Goal: Task Accomplishment & Management: Manage account settings

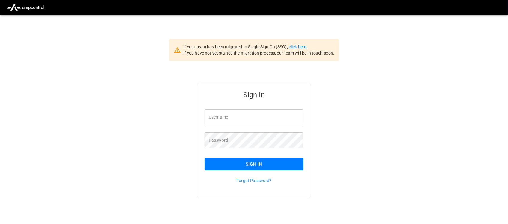
type input "**********"
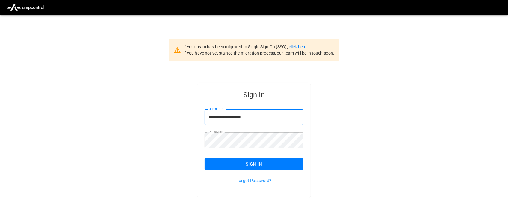
click at [256, 121] on input "**********" at bounding box center [253, 117] width 99 height 16
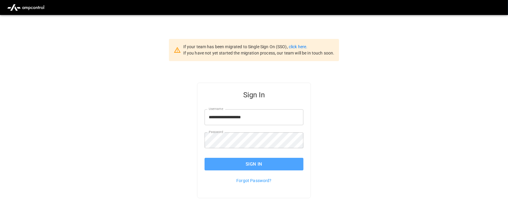
click at [249, 167] on button "Sign In" at bounding box center [253, 164] width 99 height 13
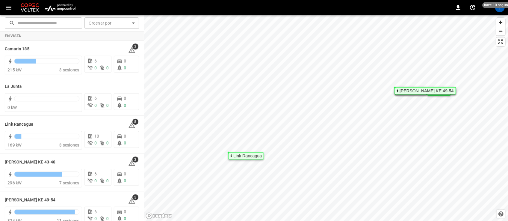
click at [71, 9] on img "menu" at bounding box center [60, 7] width 35 height 11
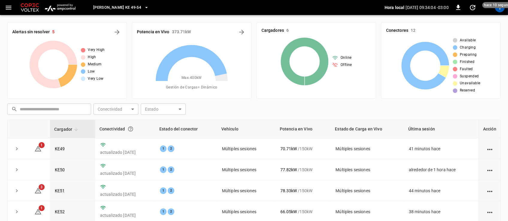
click at [143, 8] on icon "button" at bounding box center [146, 7] width 6 height 6
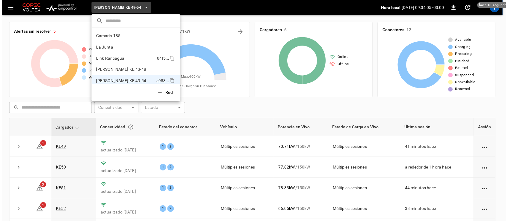
scroll to position [5, 0]
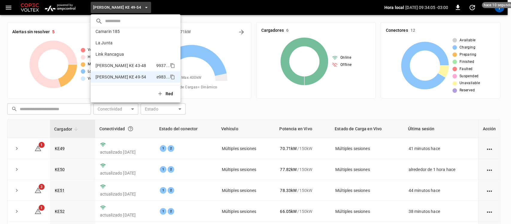
click at [126, 64] on p "[PERSON_NAME] KE 43-48" at bounding box center [124, 66] width 58 height 6
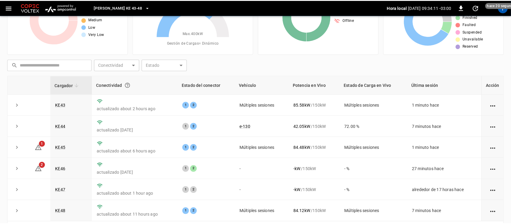
scroll to position [17, 0]
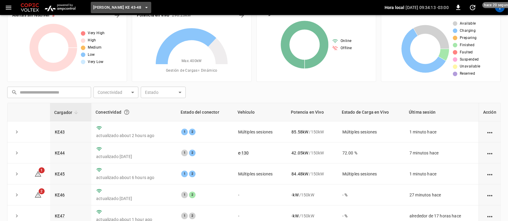
click at [136, 7] on button "[PERSON_NAME] KE 43-48" at bounding box center [121, 8] width 60 height 12
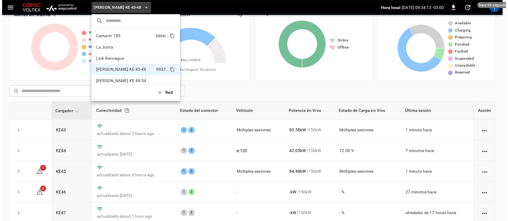
scroll to position [5, 0]
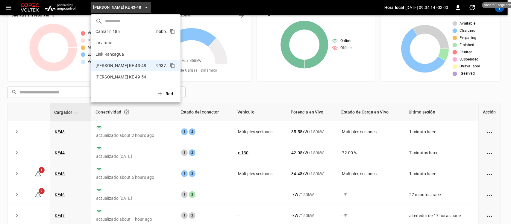
click at [118, 31] on p "Camarin 185" at bounding box center [124, 31] width 58 height 6
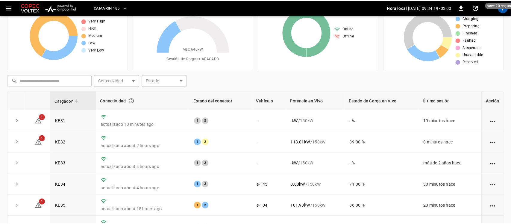
scroll to position [0, 0]
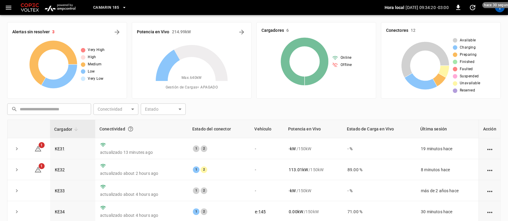
click at [498, 8] on div "T" at bounding box center [500, 8] width 10 height 10
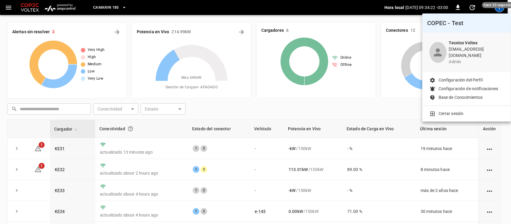
click at [449, 110] on p "Cerrar sesión" at bounding box center [451, 113] width 25 height 6
